Goal: Information Seeking & Learning: Learn about a topic

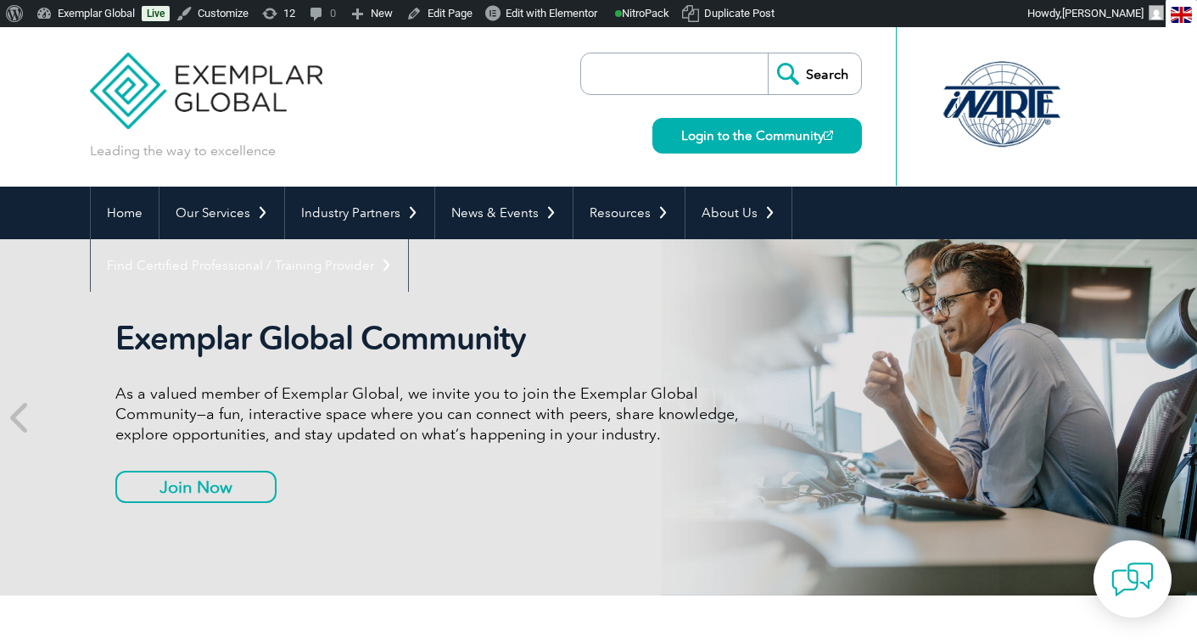
click at [657, 67] on input "search" at bounding box center [679, 73] width 178 height 41
type input "2025 expo"
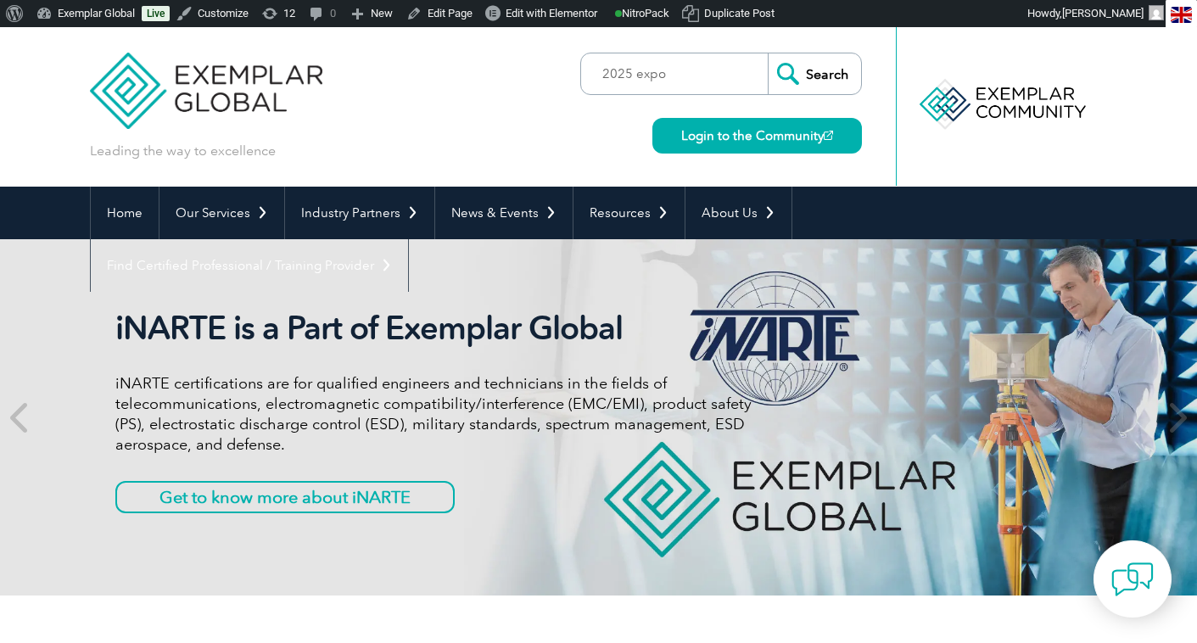
click at [806, 81] on input "Search" at bounding box center [814, 73] width 93 height 41
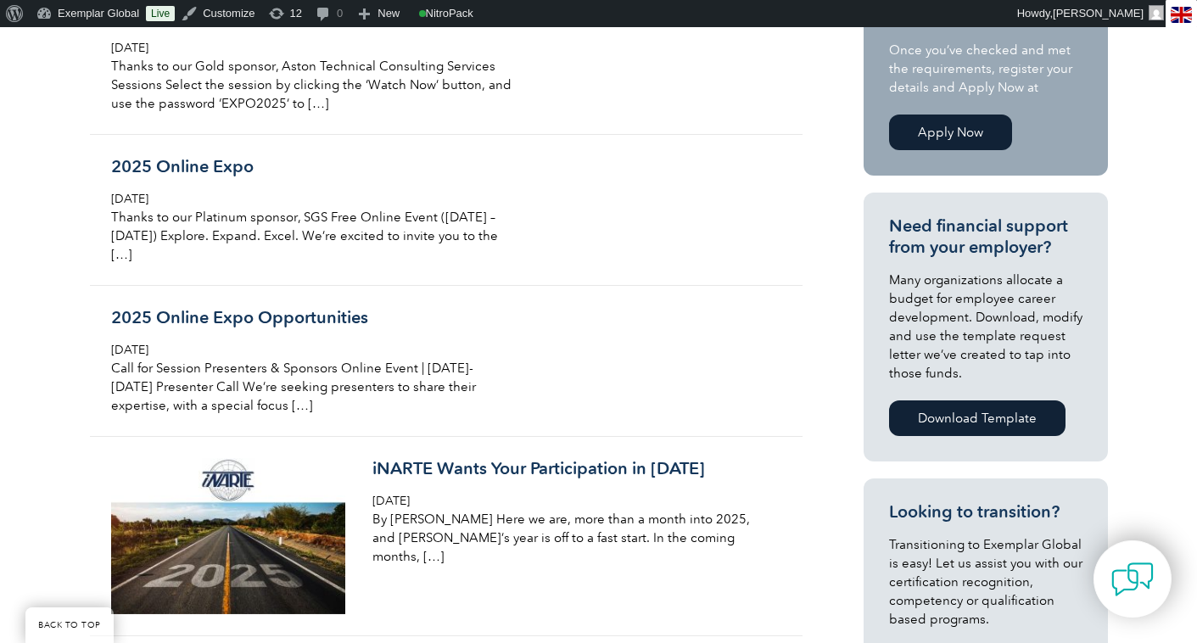
scroll to position [484, 0]
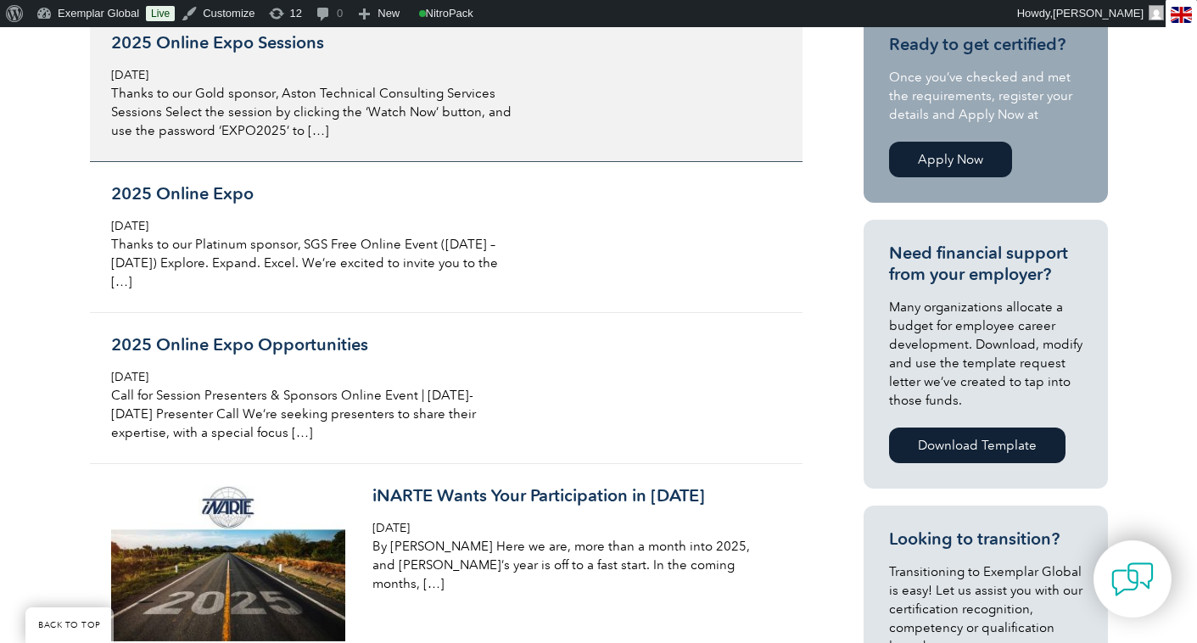
click at [272, 44] on h3 "2025 Online Expo Sessions" at bounding box center [312, 42] width 402 height 21
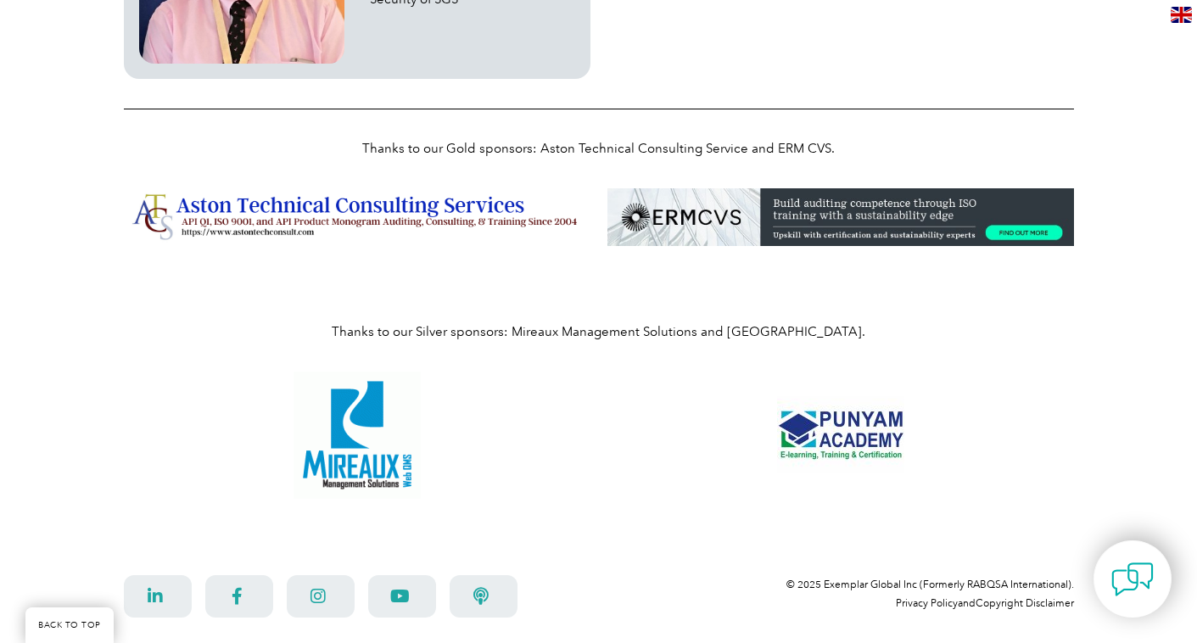
scroll to position [4987, 0]
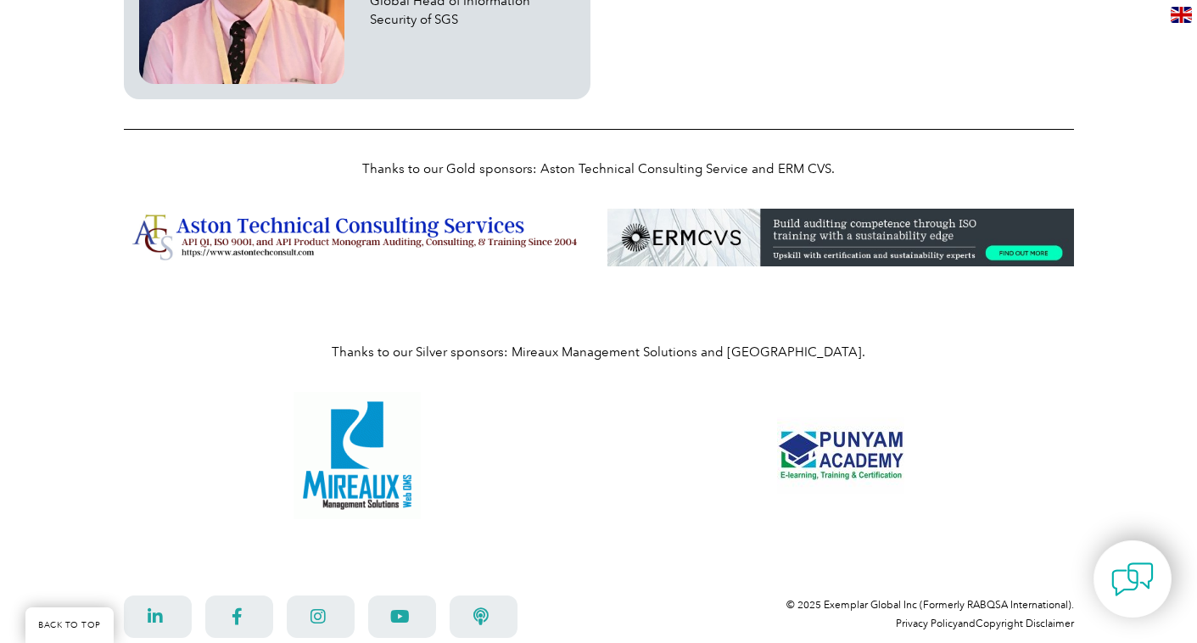
click at [909, 232] on img at bounding box center [840, 238] width 467 height 58
